Goal: Task Accomplishment & Management: Use online tool/utility

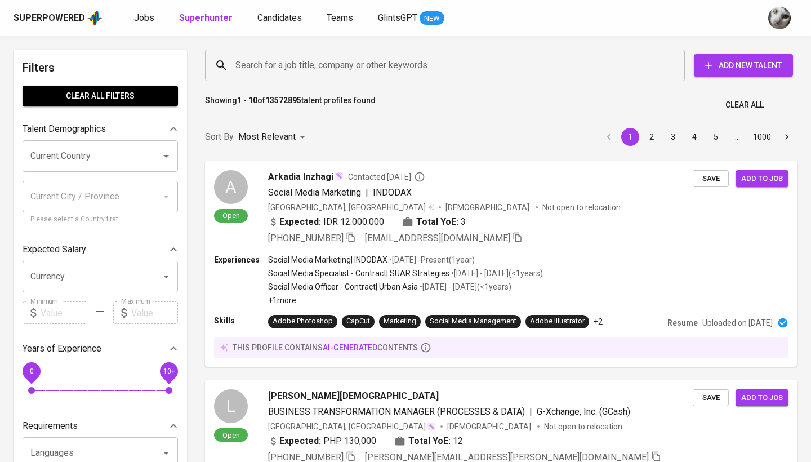
click at [362, 68] on input "Search for a job title, company or other keywords" at bounding box center [448, 65] width 430 height 21
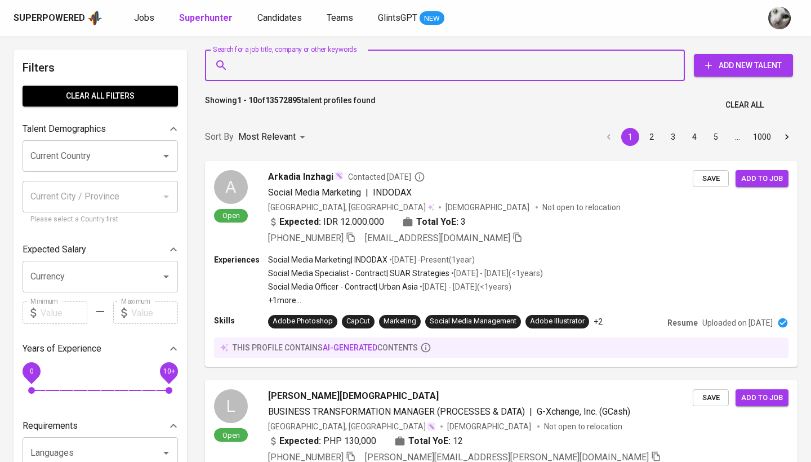
paste input "[EMAIL_ADDRESS][DOMAIN_NAME]"
type input "[EMAIL_ADDRESS][DOMAIN_NAME]"
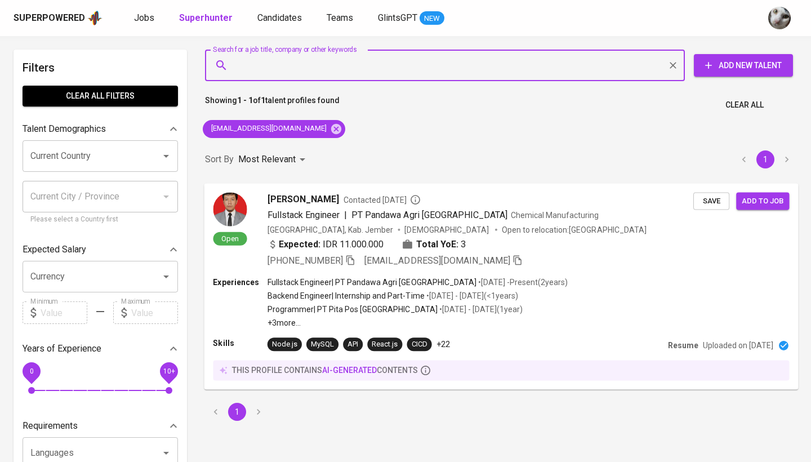
click at [702, 199] on span "Save" at bounding box center [711, 200] width 25 height 13
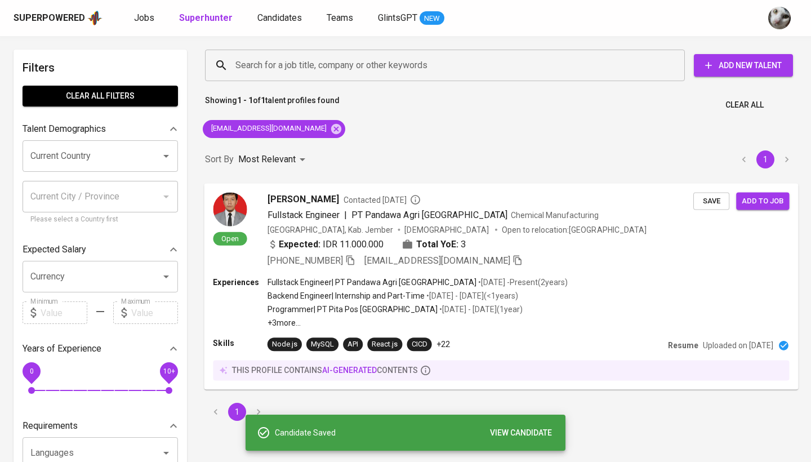
click at [608, 242] on div "Expected: IDR 11.000.000 Total YoE: 3" at bounding box center [481, 245] width 426 height 16
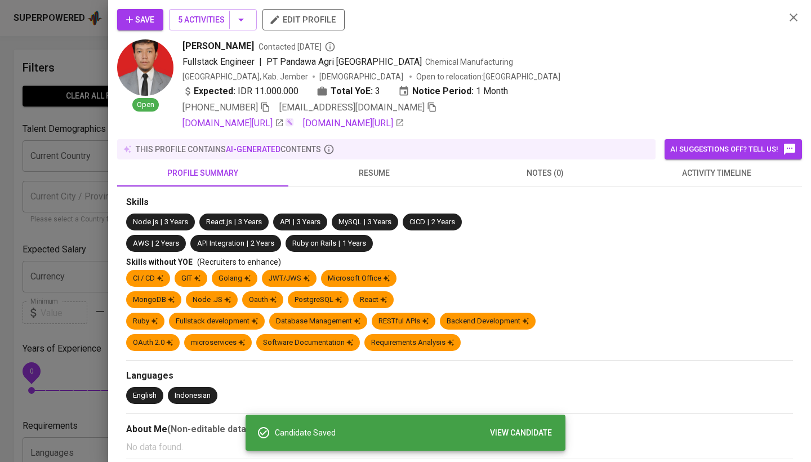
click at [714, 174] on span "activity timeline" at bounding box center [717, 173] width 158 height 14
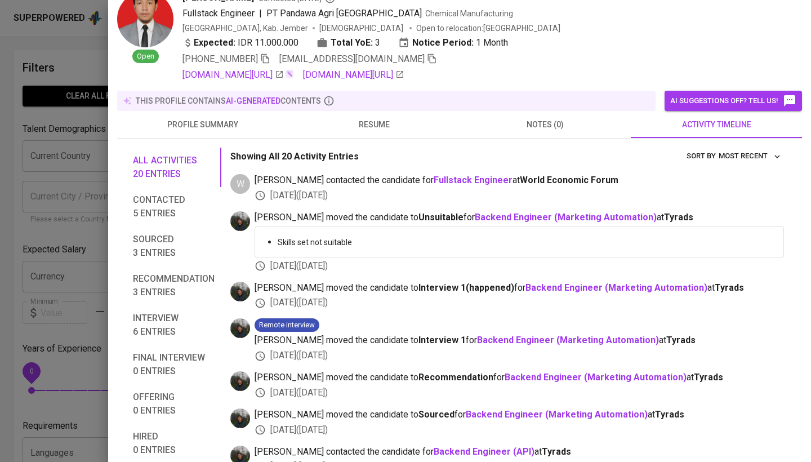
click at [14, 327] on div at bounding box center [405, 231] width 811 height 462
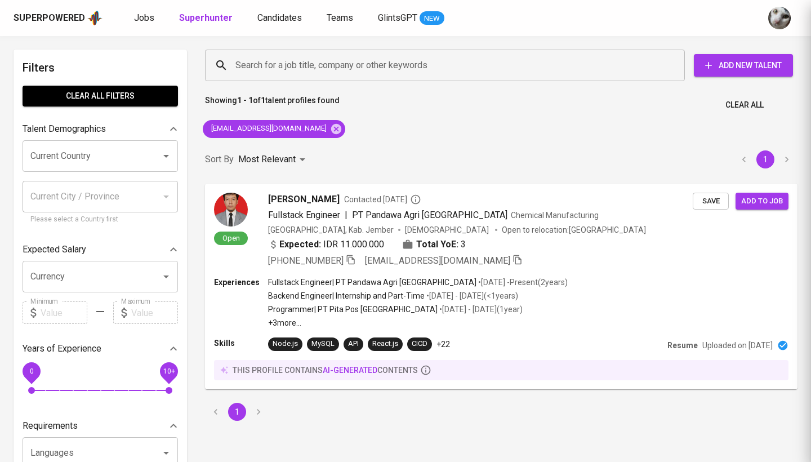
scroll to position [33, 0]
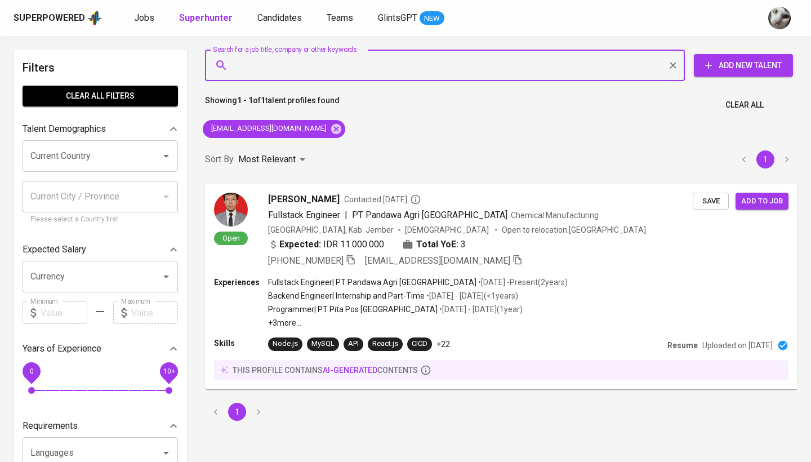
click at [306, 63] on input "Search for a job title, company or other keywords" at bounding box center [448, 65] width 430 height 21
click at [330, 126] on icon at bounding box center [336, 129] width 12 height 12
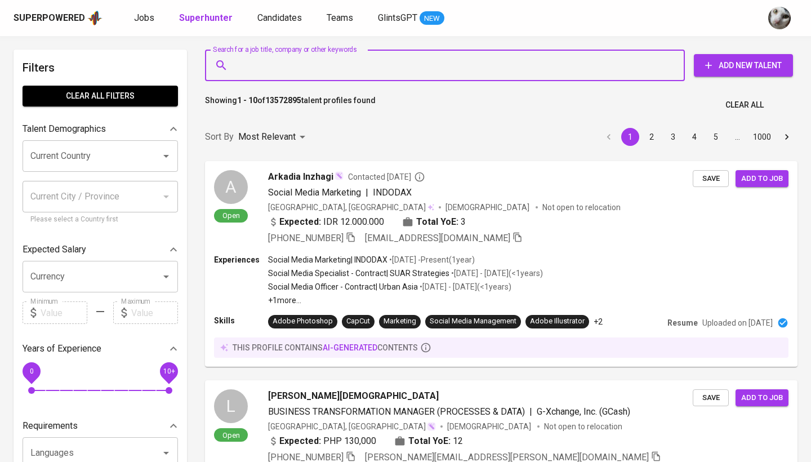
click at [301, 72] on input "Search for a job title, company or other keywords" at bounding box center [448, 65] width 430 height 21
click at [300, 69] on input "Search for a job title, company or other keywords" at bounding box center [448, 65] width 430 height 21
paste input "[EMAIL_ADDRESS][DOMAIN_NAME]"
type input "[EMAIL_ADDRESS][DOMAIN_NAME]"
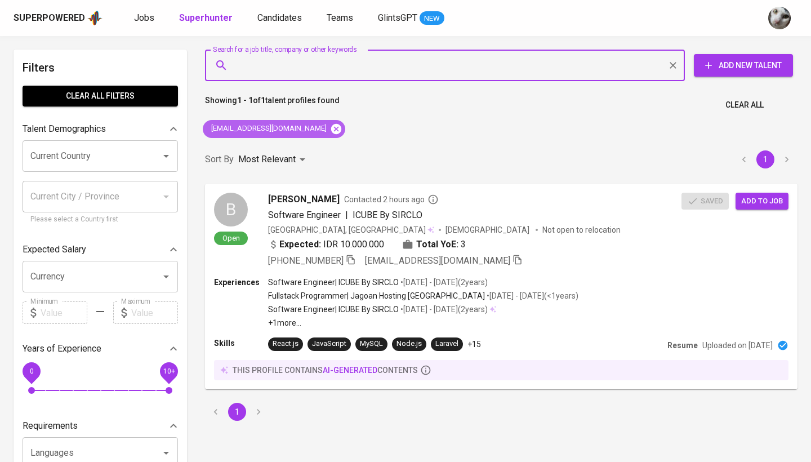
click at [331, 130] on icon at bounding box center [336, 128] width 10 height 10
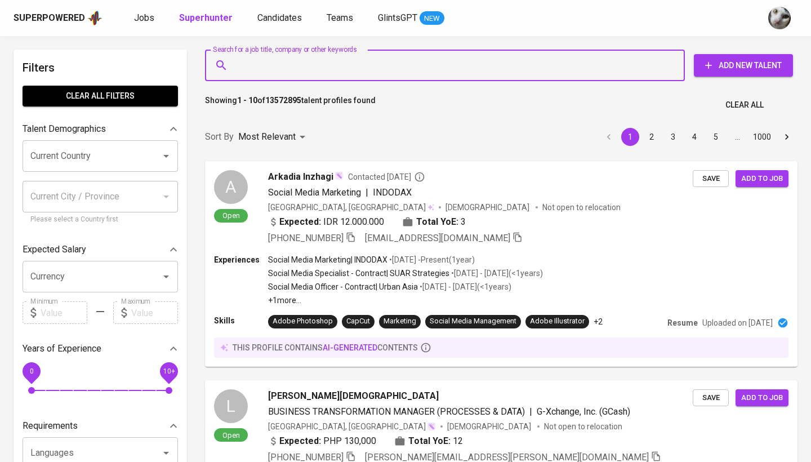
click at [347, 73] on input "Search for a job title, company or other keywords" at bounding box center [448, 65] width 430 height 21
paste input "rizanqardafil.dev@gmail.com"
type input "rizanqardafil.dev@gmail.com"
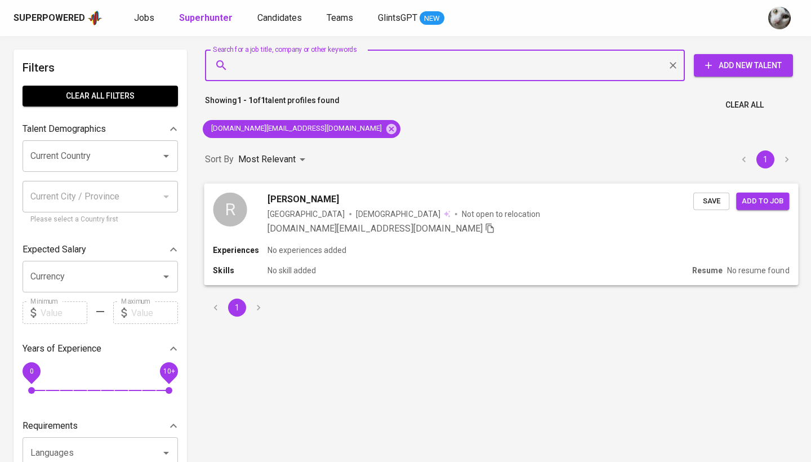
click at [461, 226] on div "rizanqardafil.dev@gmail.com" at bounding box center [481, 228] width 426 height 14
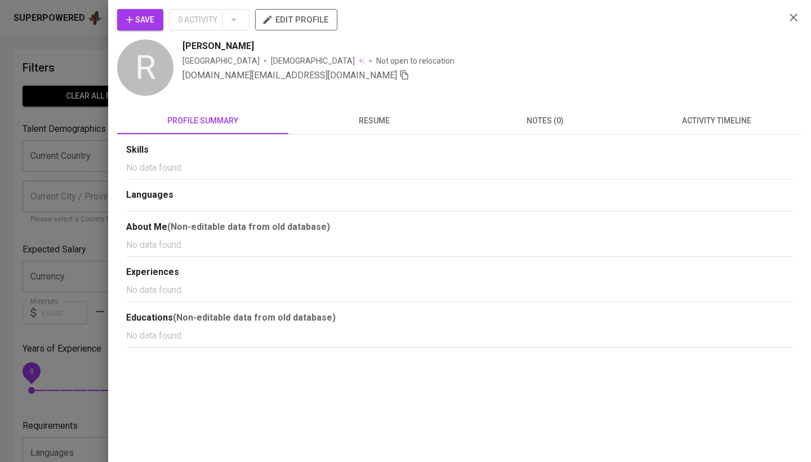
click at [132, 23] on icon "button" at bounding box center [129, 19] width 11 height 11
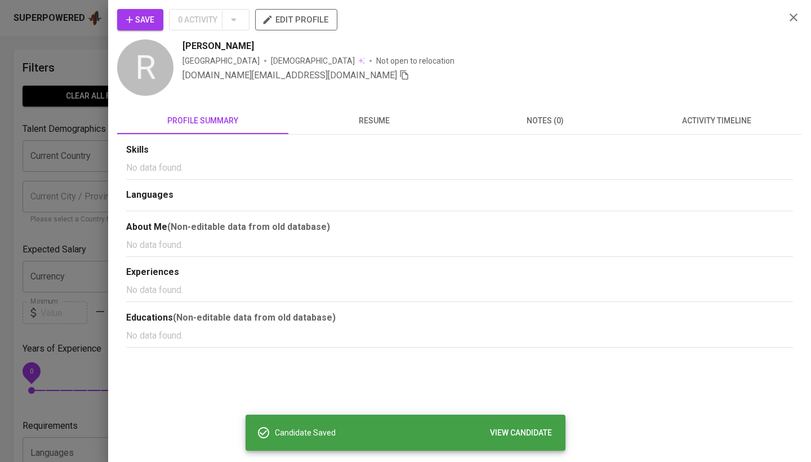
click at [103, 168] on div at bounding box center [405, 231] width 811 height 462
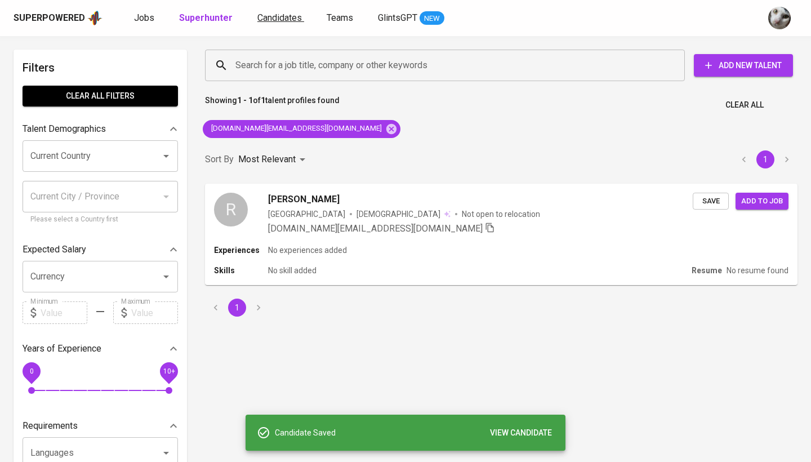
click at [266, 19] on span "Candidates" at bounding box center [279, 17] width 44 height 11
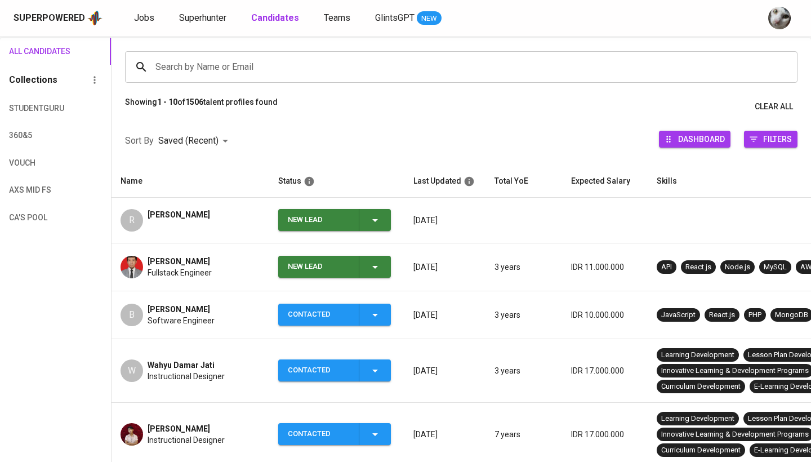
scroll to position [88, 0]
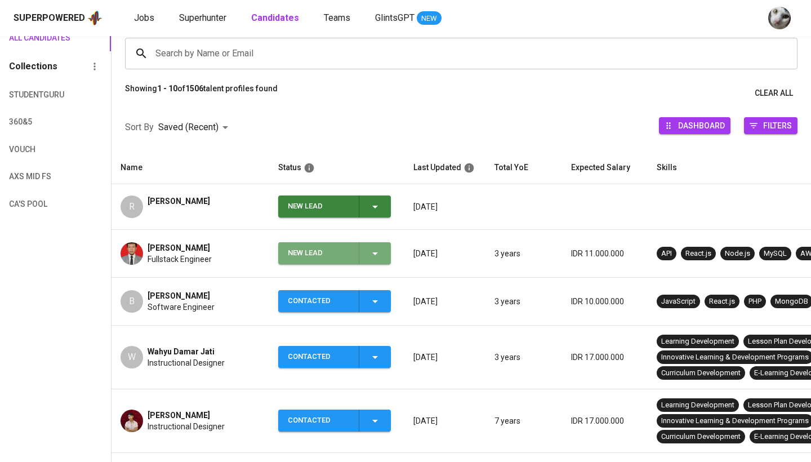
click at [323, 255] on div "New Lead" at bounding box center [319, 253] width 62 height 22
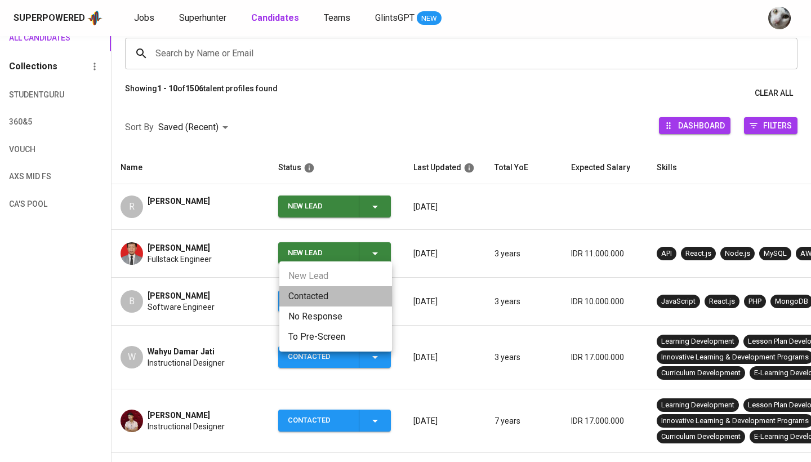
click at [324, 300] on li "Contacted" at bounding box center [335, 296] width 113 height 20
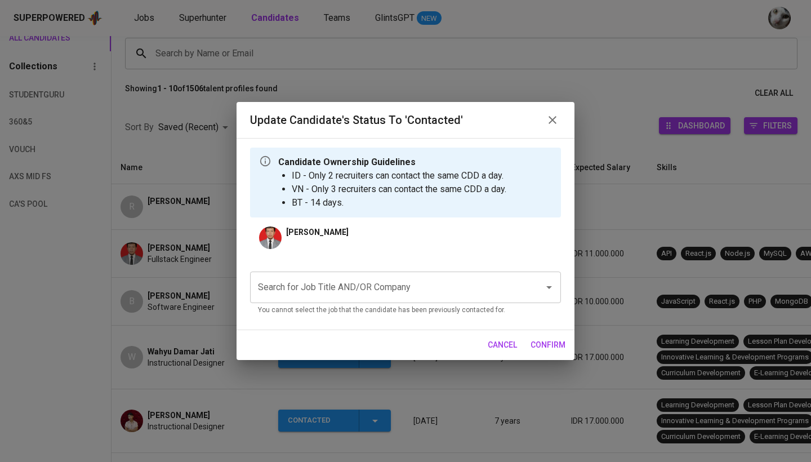
click at [386, 291] on input "Search for Job Title AND/OR Company" at bounding box center [389, 287] width 269 height 21
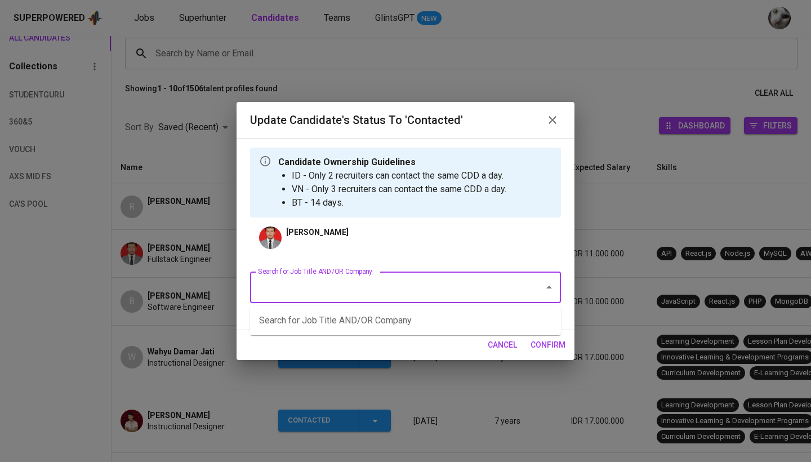
type input "O"
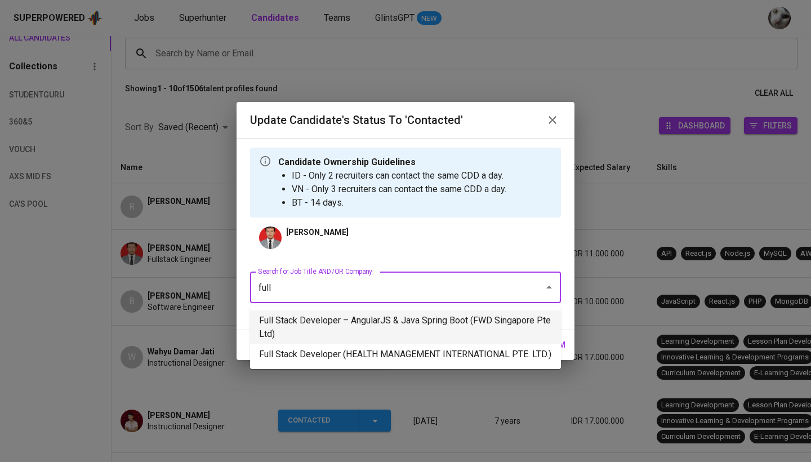
click at [369, 324] on li "Full Stack Developer – AngularJS & Java Spring Boot (FWD Singapore Pte Ltd)" at bounding box center [405, 327] width 311 height 34
type input "full"
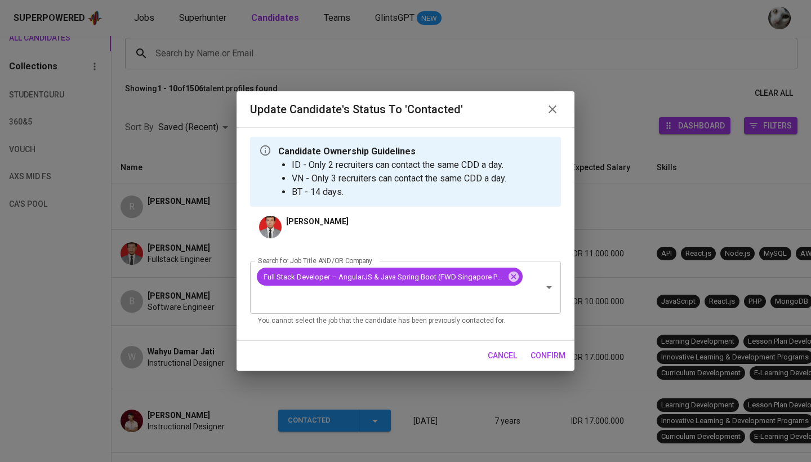
click at [554, 349] on span "confirm" at bounding box center [548, 356] width 35 height 14
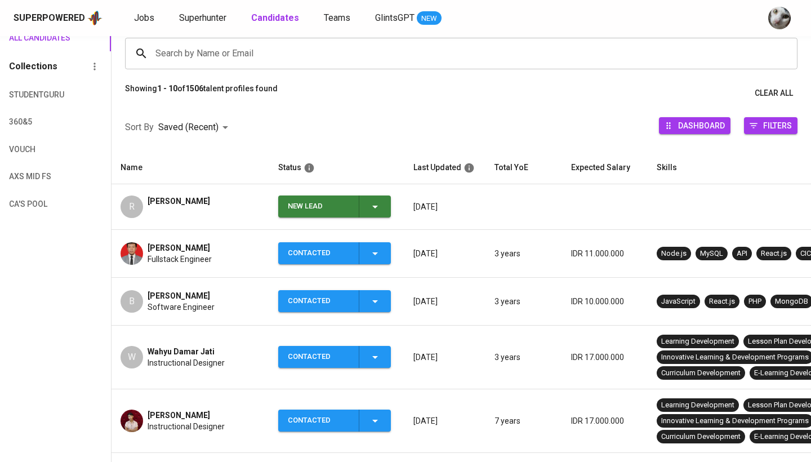
click at [314, 199] on div "New Lead" at bounding box center [319, 206] width 62 height 22
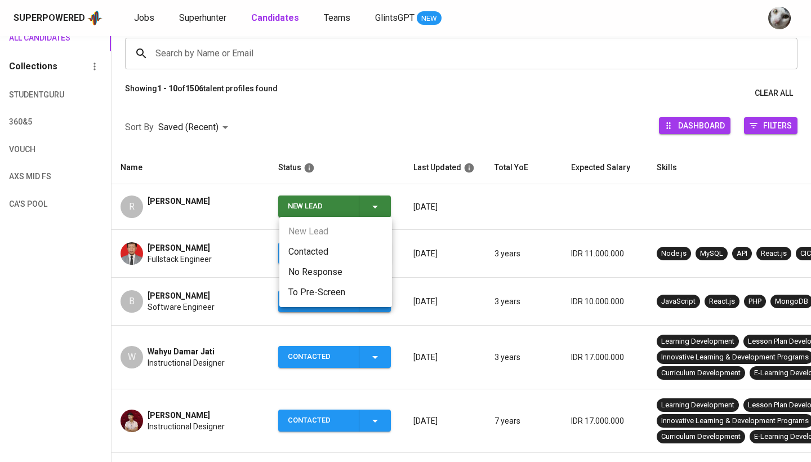
click at [323, 251] on li "Contacted" at bounding box center [335, 252] width 113 height 20
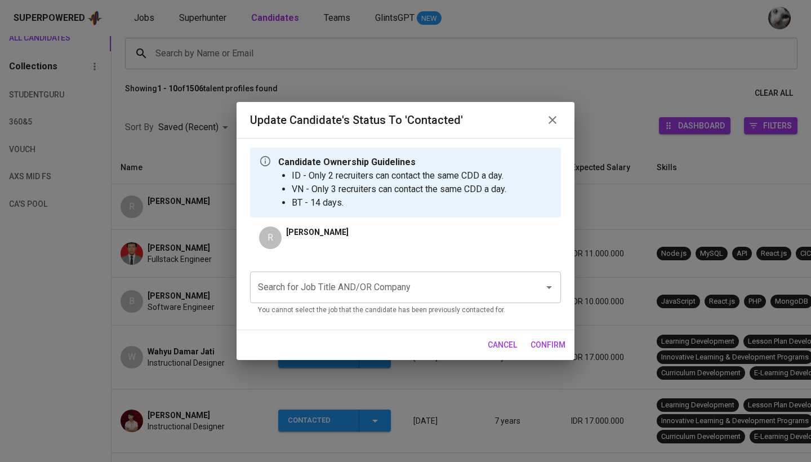
click at [367, 292] on input "Search for Job Title AND/OR Company" at bounding box center [389, 287] width 269 height 21
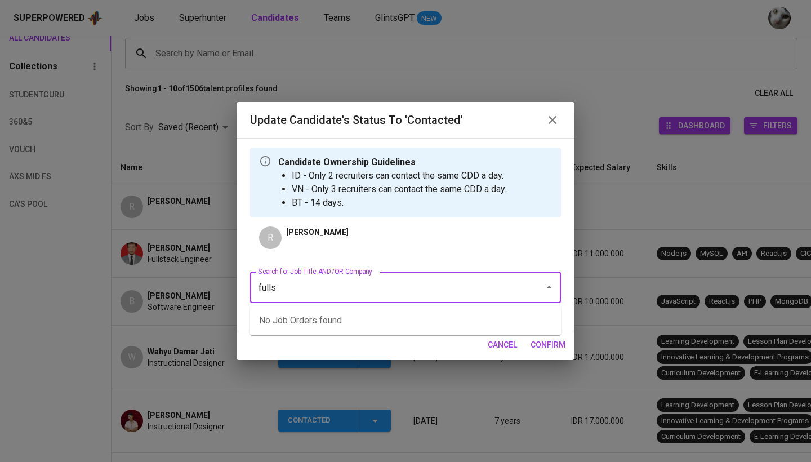
type input "fulls"
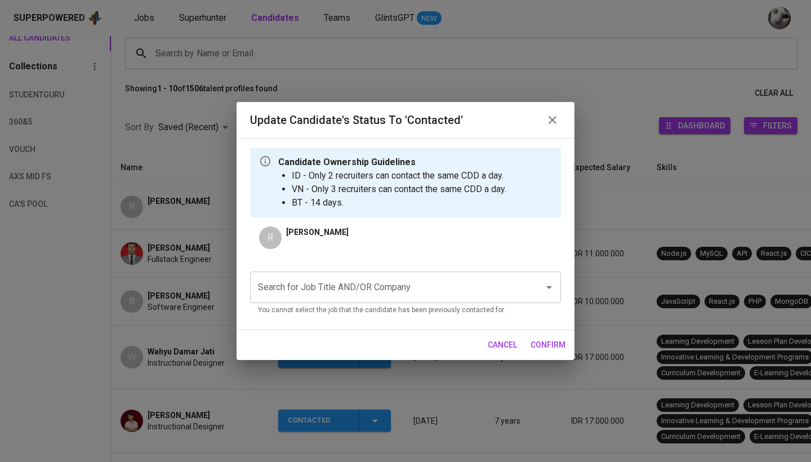
click at [375, 286] on input "Search for Job Title AND/OR Company" at bounding box center [389, 287] width 269 height 21
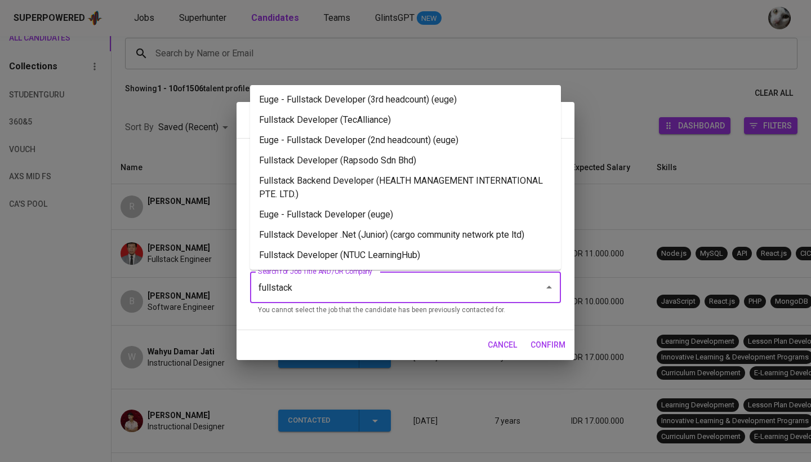
click at [363, 316] on div "Search for Job Title AND/OR Company fullstack Search for Job Title AND/OR Compa…" at bounding box center [405, 291] width 311 height 58
click at [400, 110] on li "Fullstack Developer (TecAlliance)" at bounding box center [405, 120] width 311 height 20
type input "fullstack"
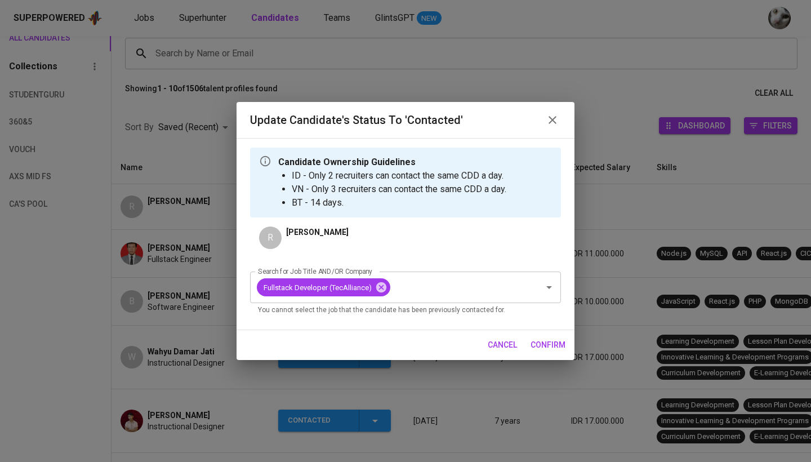
click at [560, 348] on span "confirm" at bounding box center [548, 345] width 35 height 14
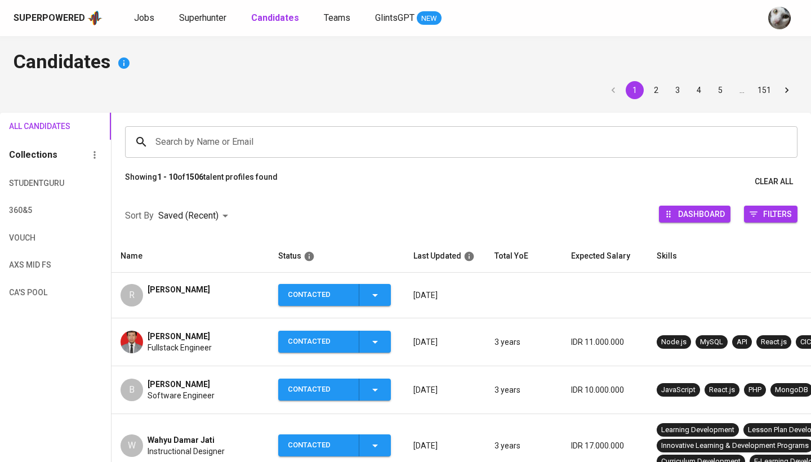
scroll to position [88, 0]
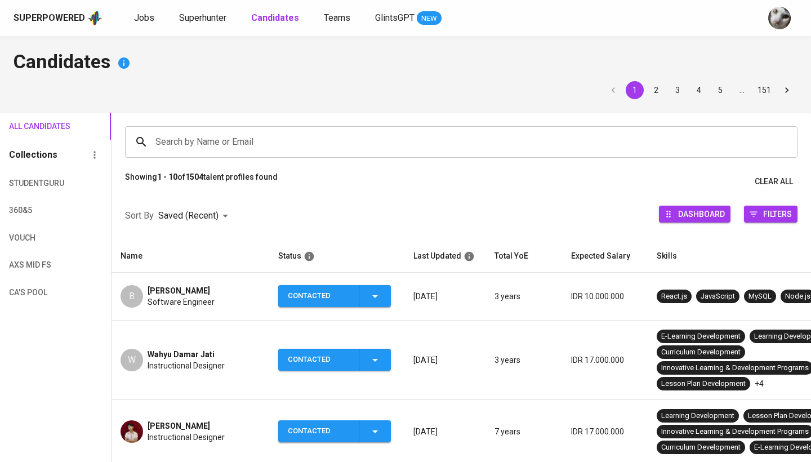
click at [139, 25] on div "Superpowered Jobs Superhunter Candidates Teams GlintsGPT NEW" at bounding box center [388, 18] width 748 height 17
click at [138, 18] on span "Jobs" at bounding box center [144, 17] width 20 height 11
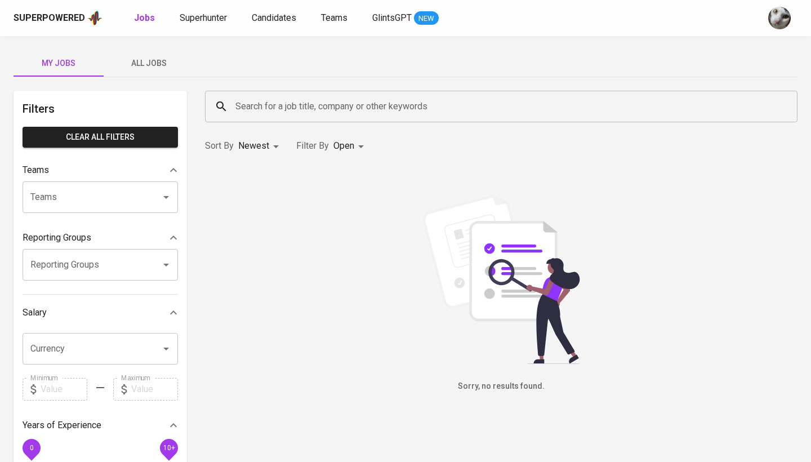
click at [166, 72] on button "All Jobs" at bounding box center [149, 63] width 90 height 27
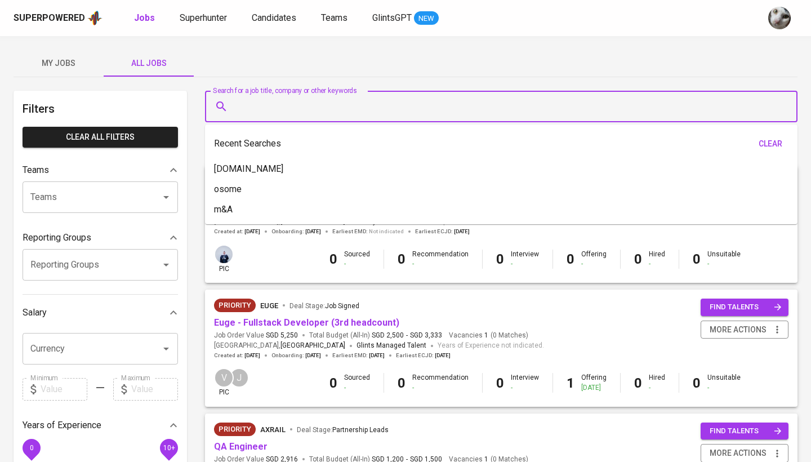
click at [257, 112] on input "Search for a job title, company or other keywords" at bounding box center [504, 106] width 543 height 21
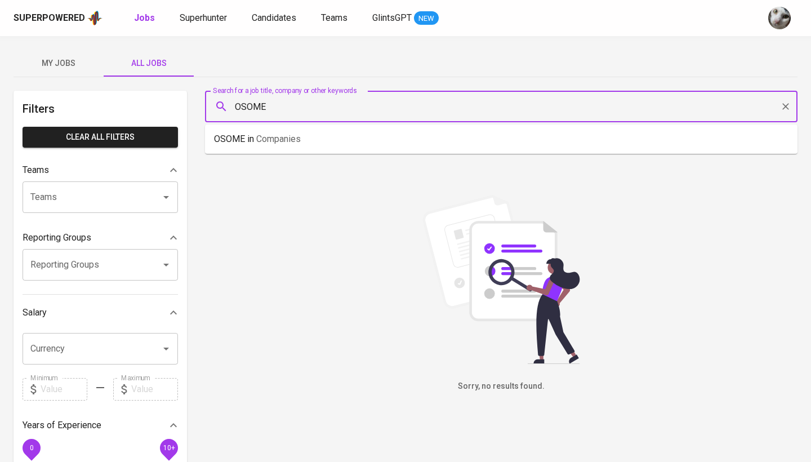
click at [275, 106] on input "OSOME" at bounding box center [504, 106] width 543 height 21
click at [262, 139] on span "Companies" at bounding box center [278, 138] width 44 height 11
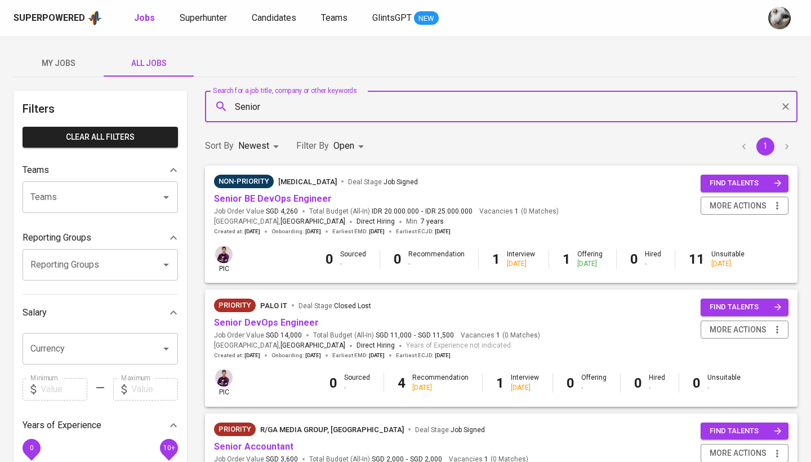
scroll to position [-1, 0]
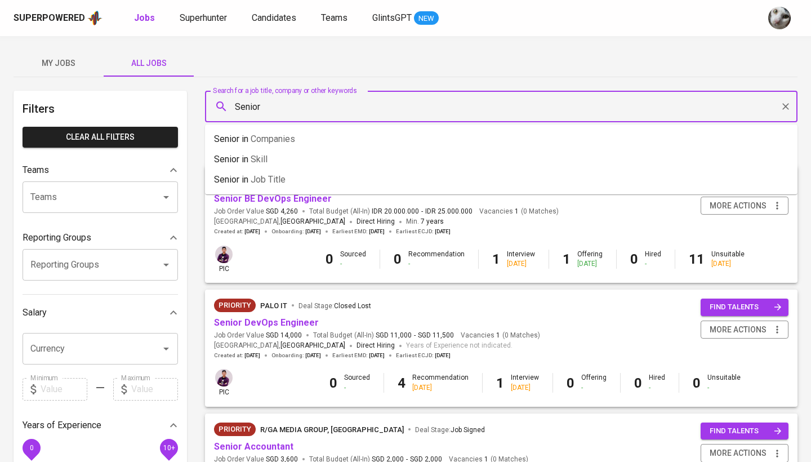
click at [294, 99] on input "Senior" at bounding box center [504, 106] width 543 height 21
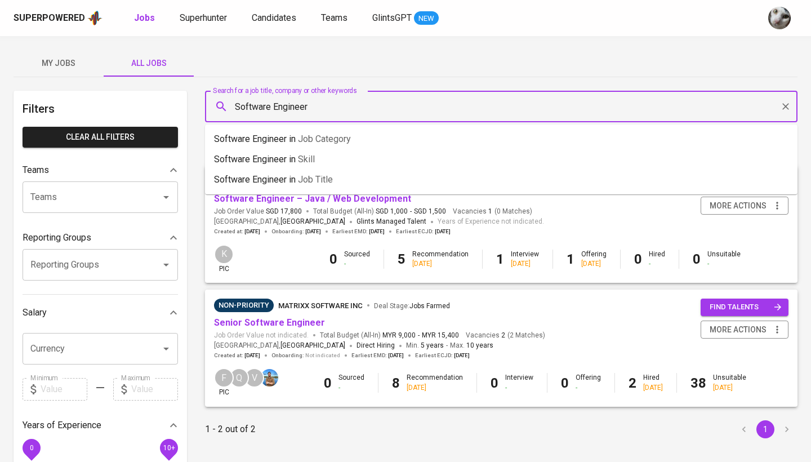
click at [372, 99] on input "Software Engineer" at bounding box center [504, 106] width 543 height 21
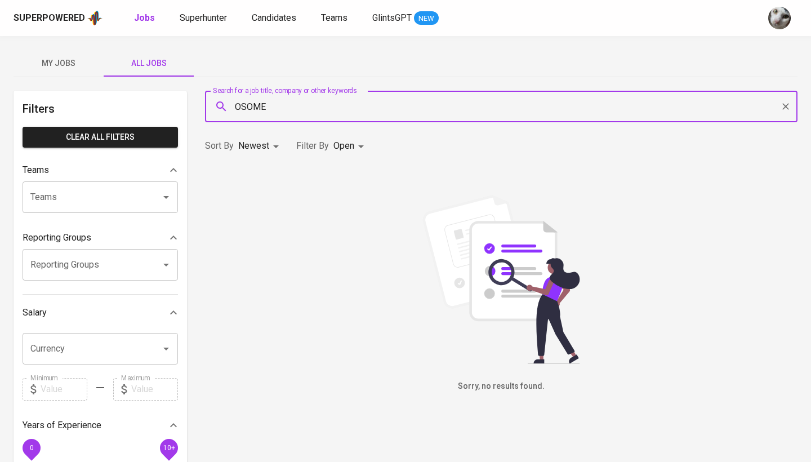
click at [284, 108] on input "OSOME" at bounding box center [504, 106] width 543 height 21
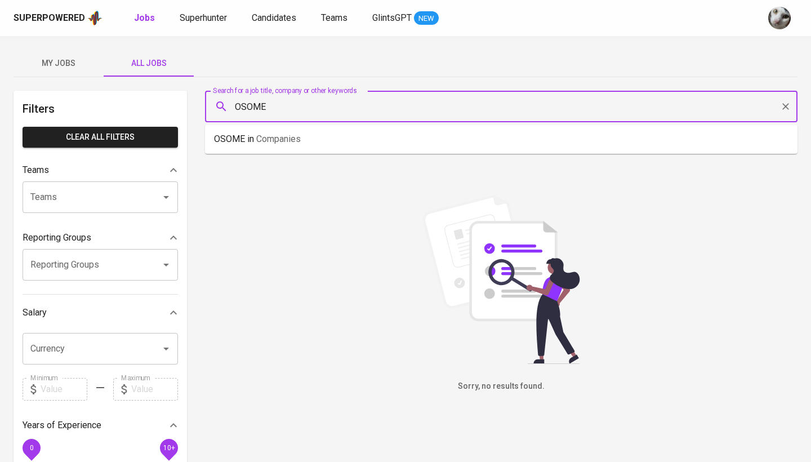
click at [284, 108] on input "OSOME" at bounding box center [504, 106] width 543 height 21
type input "OSOME"
click at [348, 109] on input "OSOME" at bounding box center [504, 106] width 543 height 21
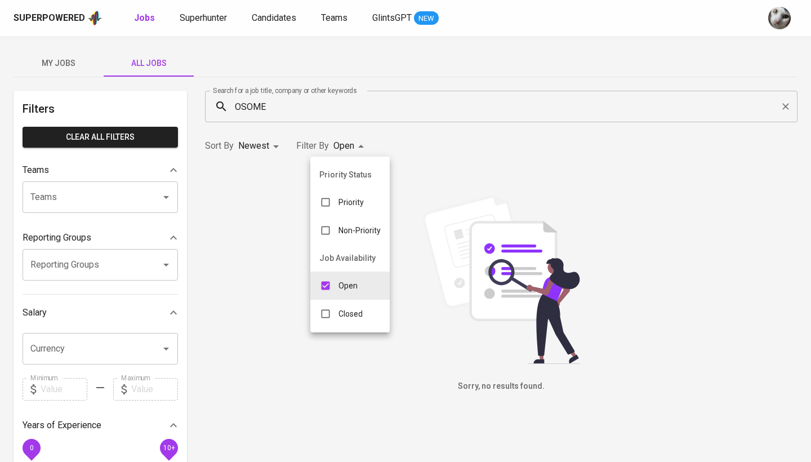
click at [354, 146] on body "Superpowered Jobs Superhunter Candidates Teams GlintsGPT NEW My Jobs All Jobs F…" at bounding box center [405, 384] width 811 height 769
click at [331, 316] on input "checkbox" at bounding box center [325, 313] width 21 height 21
checkbox input "true"
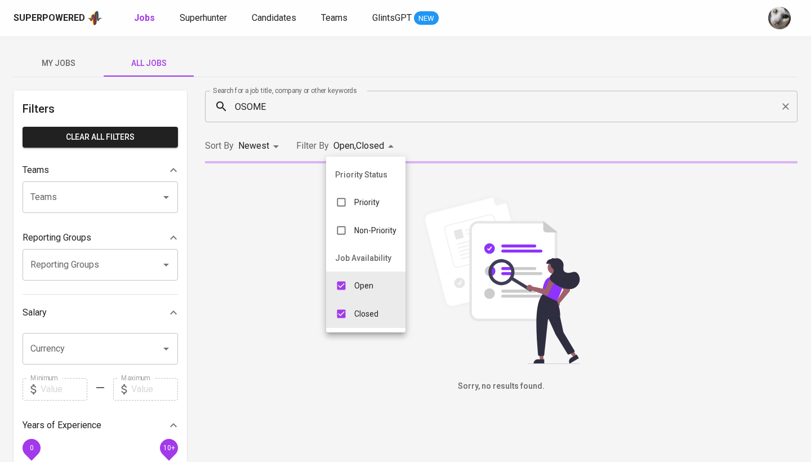
type input "OPEN,CLOSE"
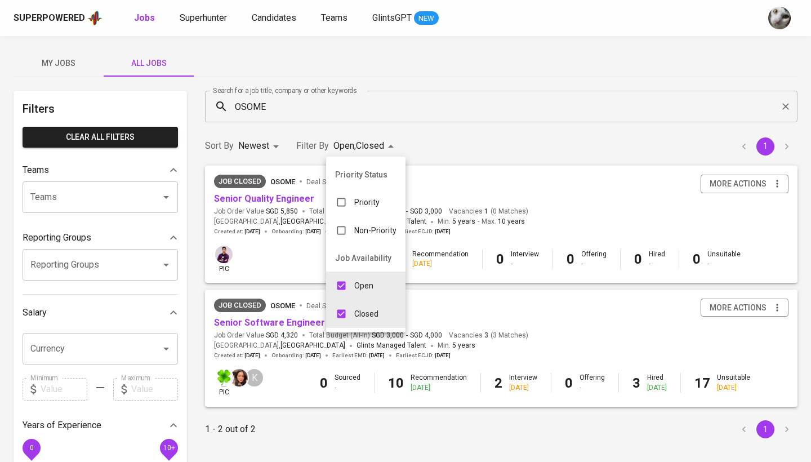
click at [510, 134] on div at bounding box center [405, 231] width 811 height 462
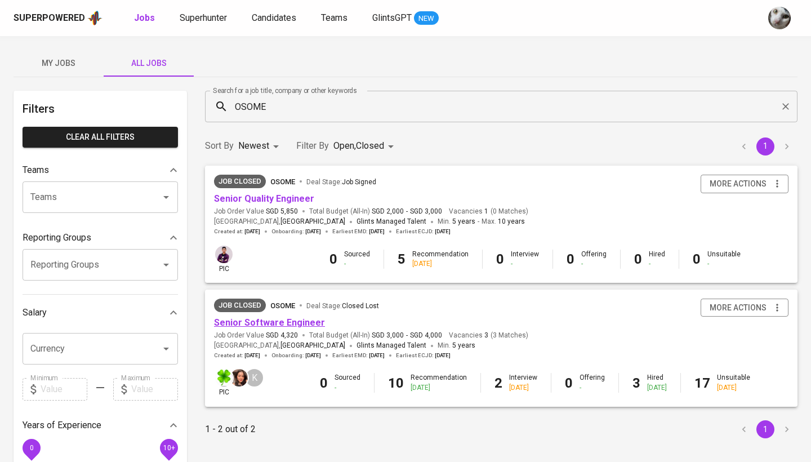
click at [301, 323] on link "Senior Software Engineer" at bounding box center [269, 322] width 111 height 11
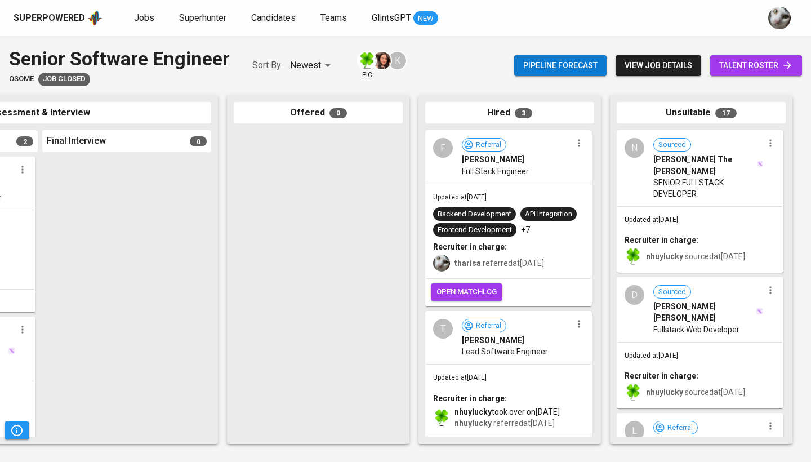
scroll to position [0, 530]
click at [483, 299] on span "open matchlog" at bounding box center [467, 292] width 60 height 13
